Goal: Navigation & Orientation: Find specific page/section

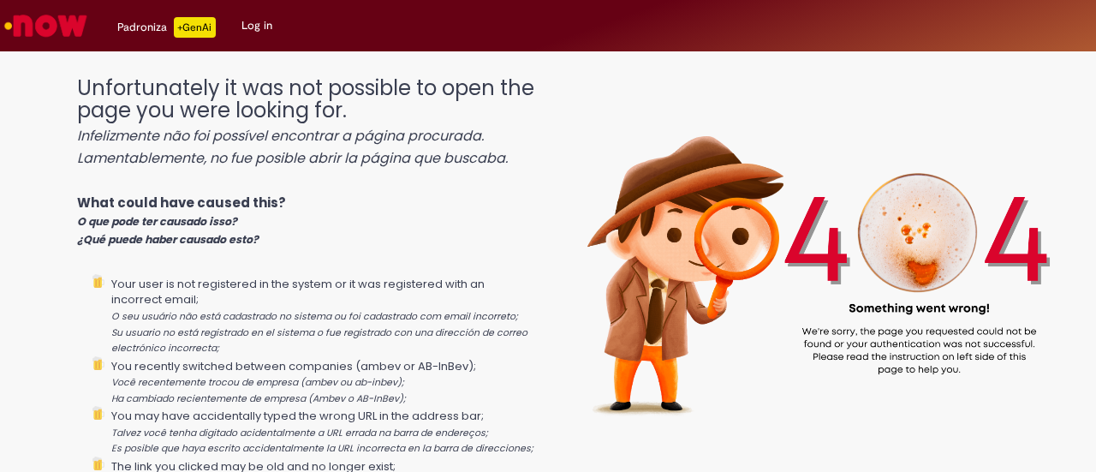
click at [67, 25] on img "Go to homepage" at bounding box center [46, 26] width 88 height 34
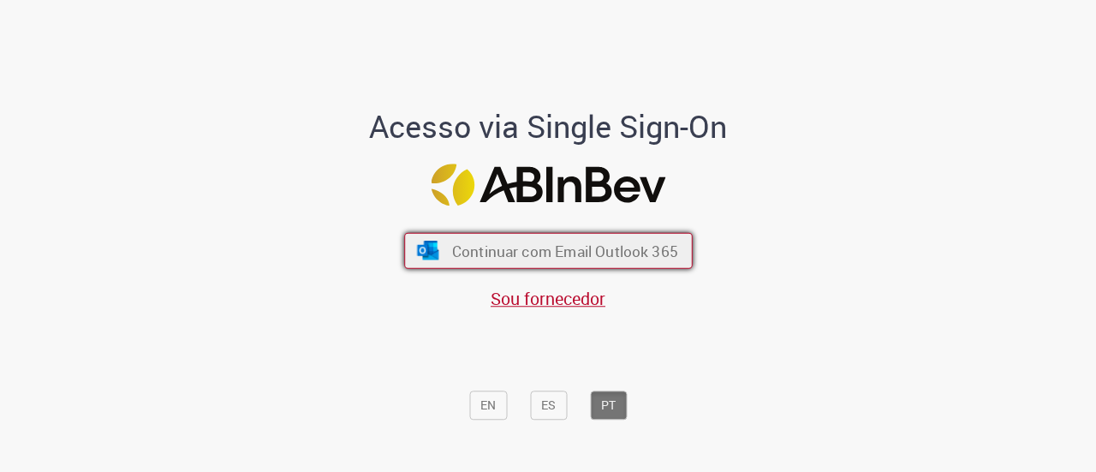
click at [546, 264] on button "Continuar com Email Outlook 365" at bounding box center [548, 251] width 288 height 36
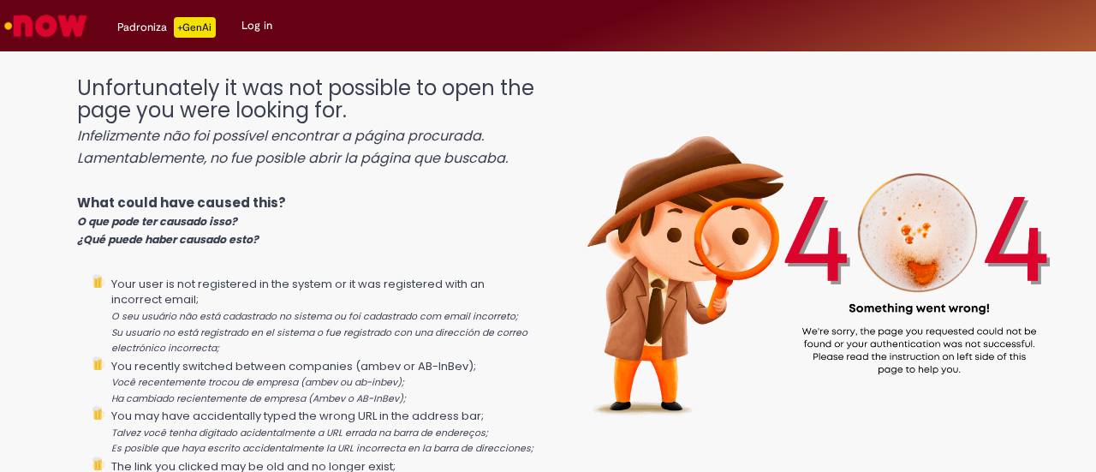
click at [261, 15] on link "Log in" at bounding box center [257, 25] width 56 height 51
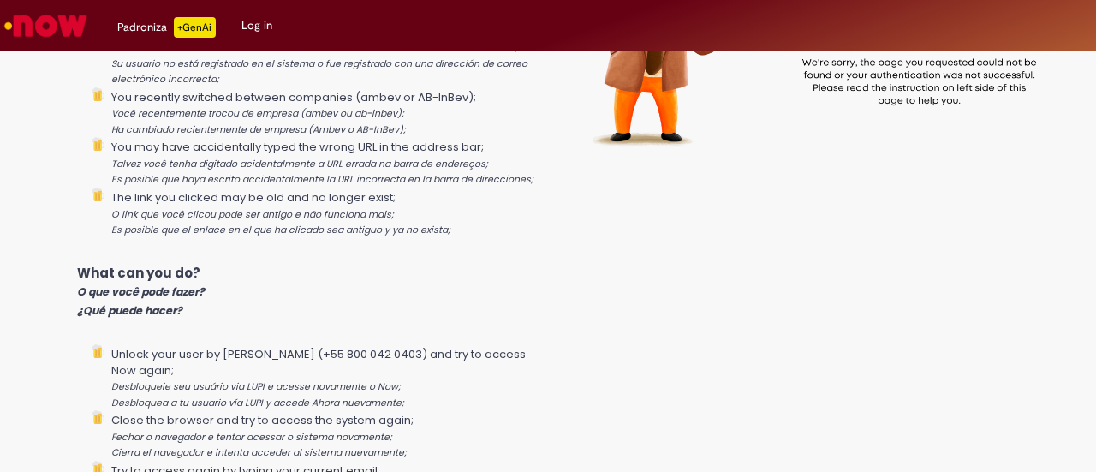
scroll to position [193, 0]
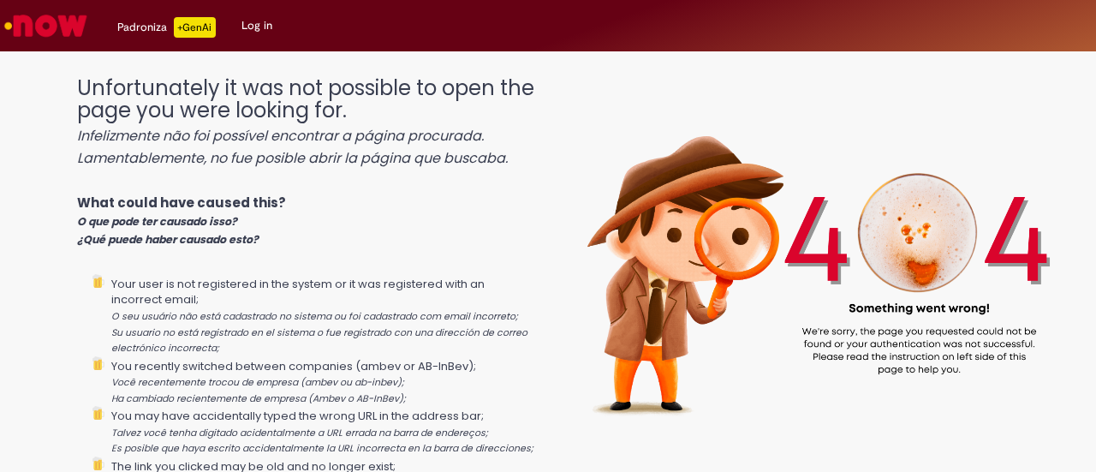
click at [147, 25] on div "Padroniza +GenAi" at bounding box center [166, 27] width 98 height 21
